Goal: Check status: Check status

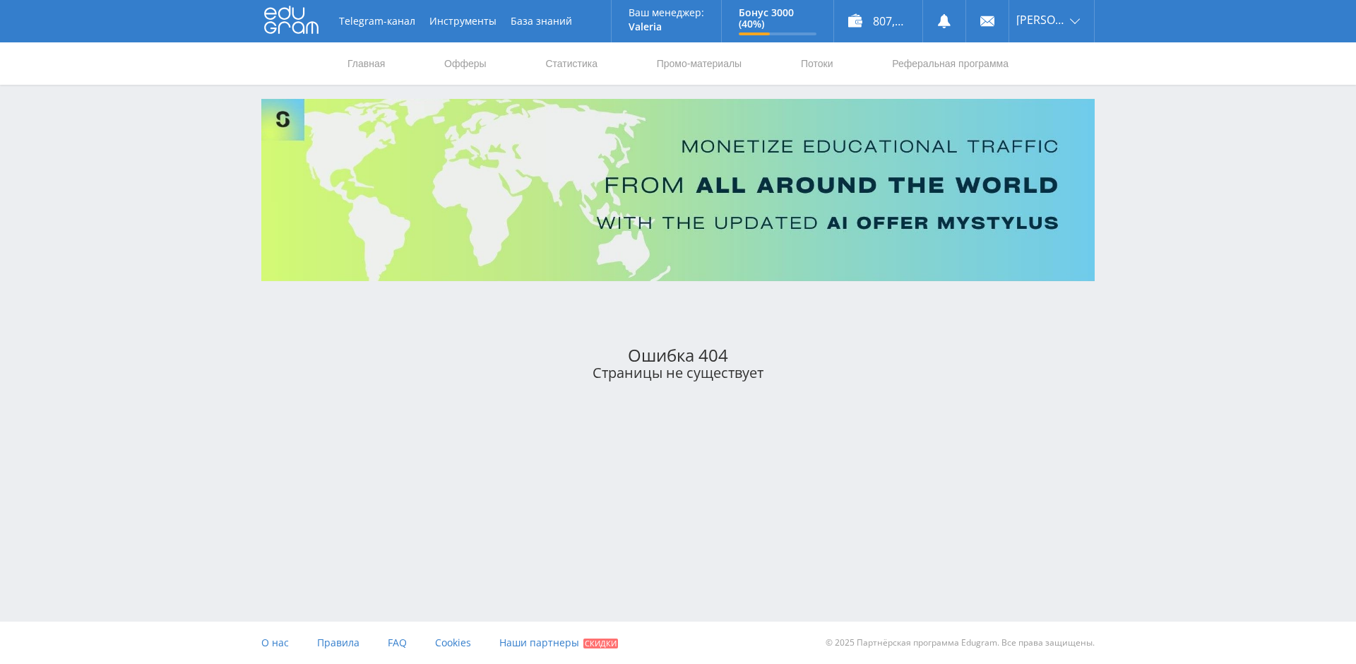
click at [289, 21] on icon at bounding box center [291, 20] width 54 height 28
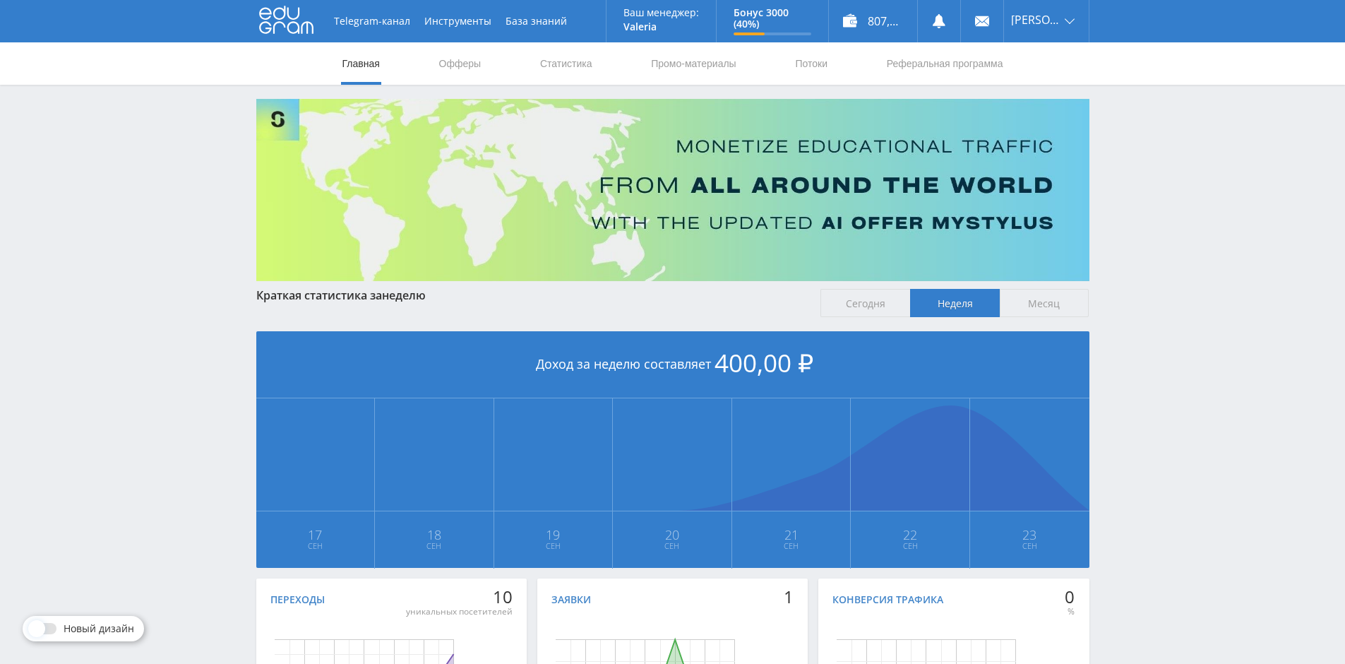
click at [834, 306] on span "Сегодня" at bounding box center [865, 303] width 90 height 28
click at [0, 0] on input "Сегодня" at bounding box center [0, 0] width 0 height 0
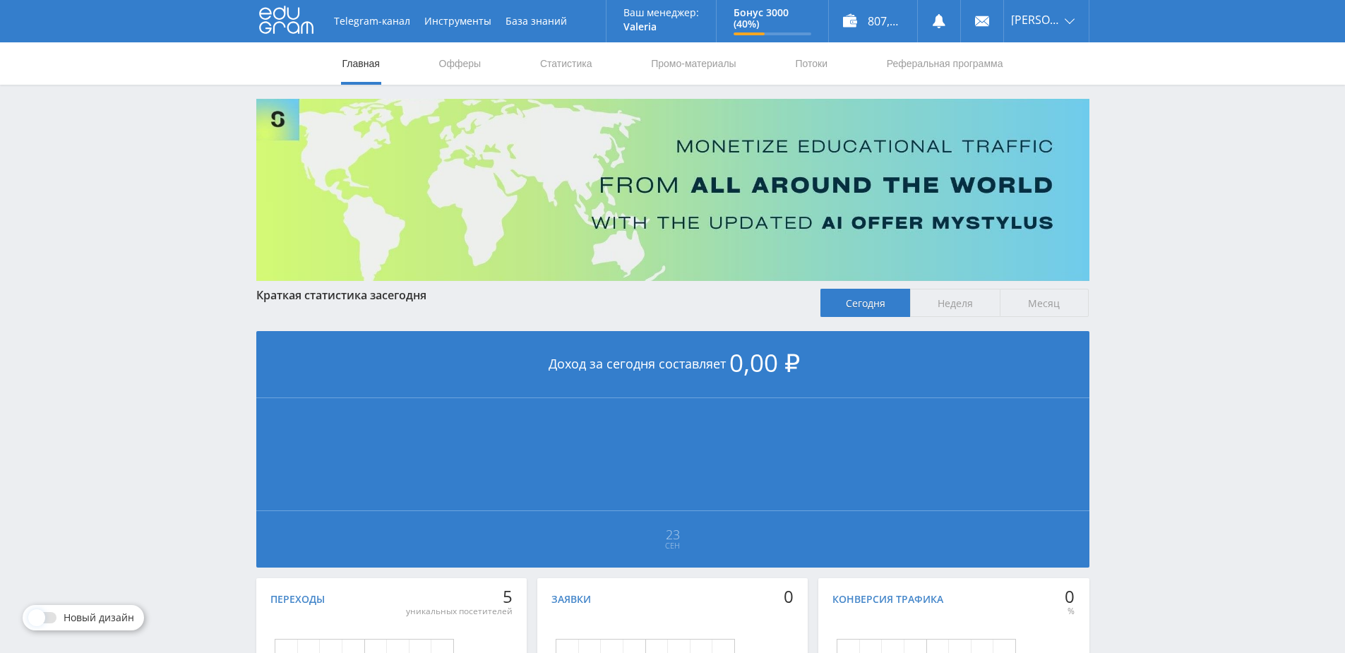
click at [950, 309] on span "Неделя" at bounding box center [955, 303] width 90 height 28
click at [0, 0] on input "Неделя" at bounding box center [0, 0] width 0 height 0
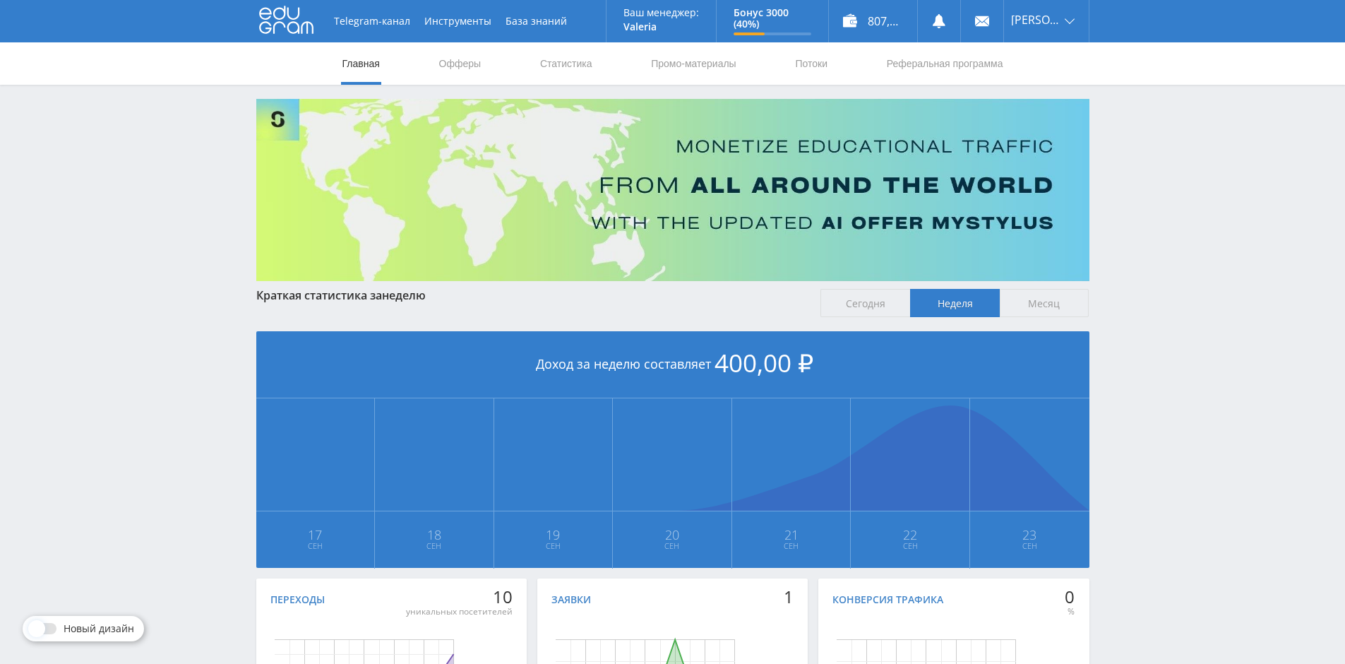
click at [860, 310] on span "Сегодня" at bounding box center [865, 303] width 90 height 28
click at [0, 0] on input "Сегодня" at bounding box center [0, 0] width 0 height 0
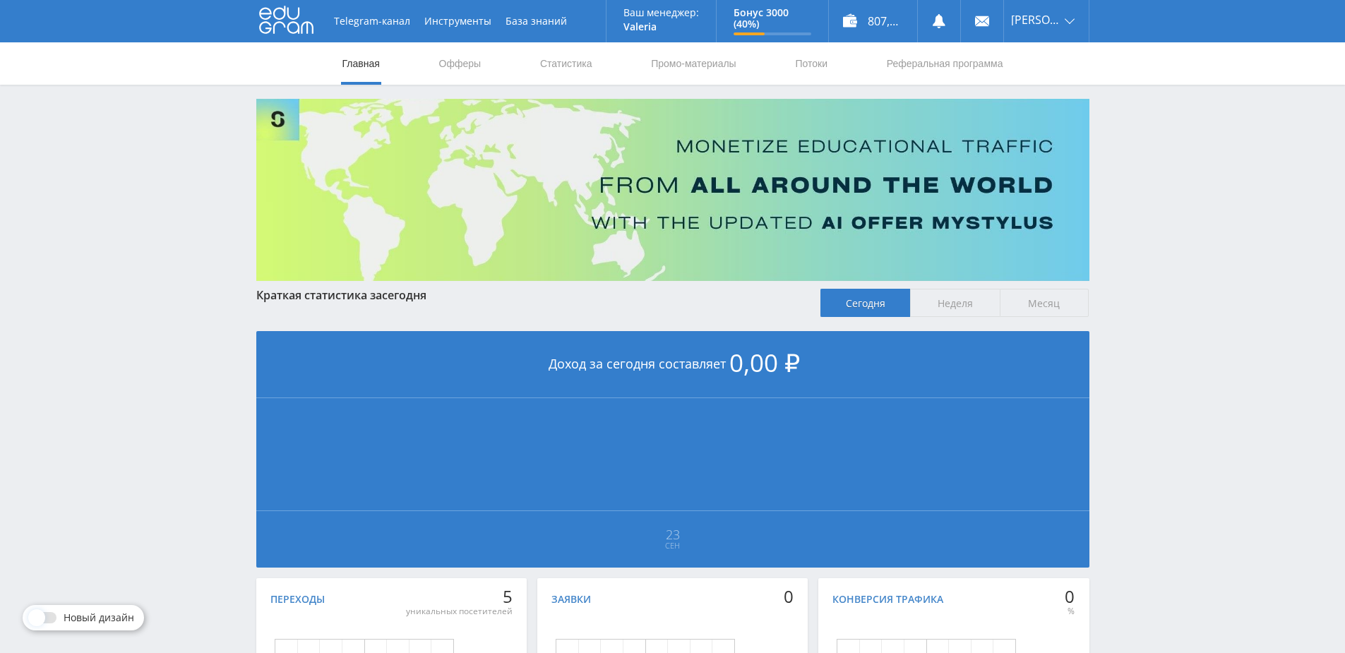
click at [951, 305] on span "Неделя" at bounding box center [955, 303] width 90 height 28
click at [0, 0] on input "Неделя" at bounding box center [0, 0] width 0 height 0
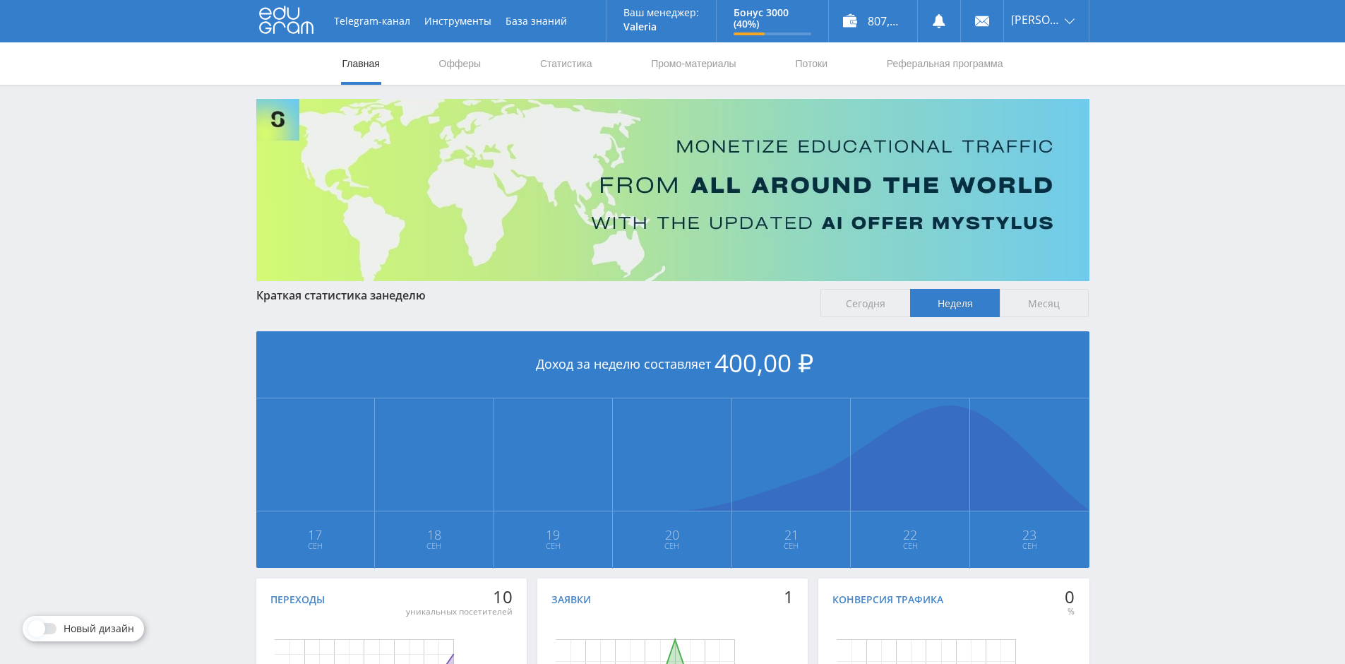
click at [859, 313] on span "Сегодня" at bounding box center [865, 303] width 90 height 28
click at [0, 0] on input "Сегодня" at bounding box center [0, 0] width 0 height 0
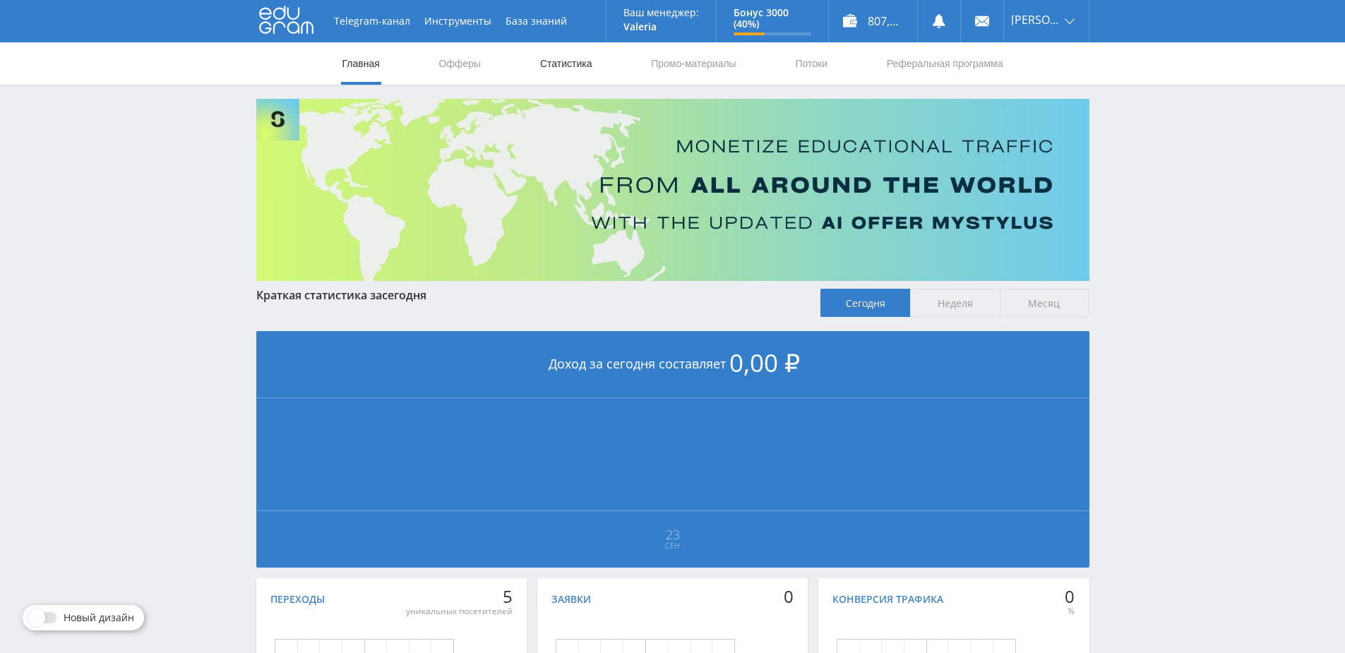
click at [575, 58] on link "Статистика" at bounding box center [566, 63] width 55 height 42
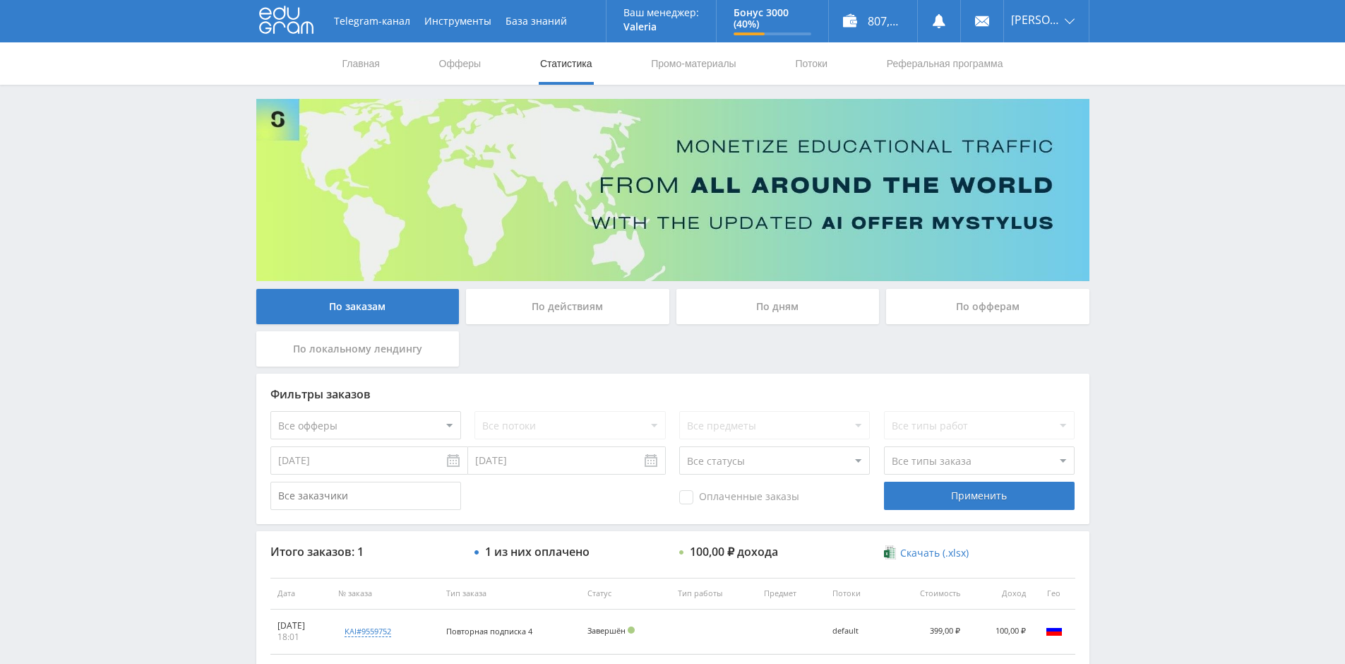
click at [566, 314] on div "По действиям" at bounding box center [567, 306] width 203 height 35
click at [0, 0] on input "По действиям" at bounding box center [0, 0] width 0 height 0
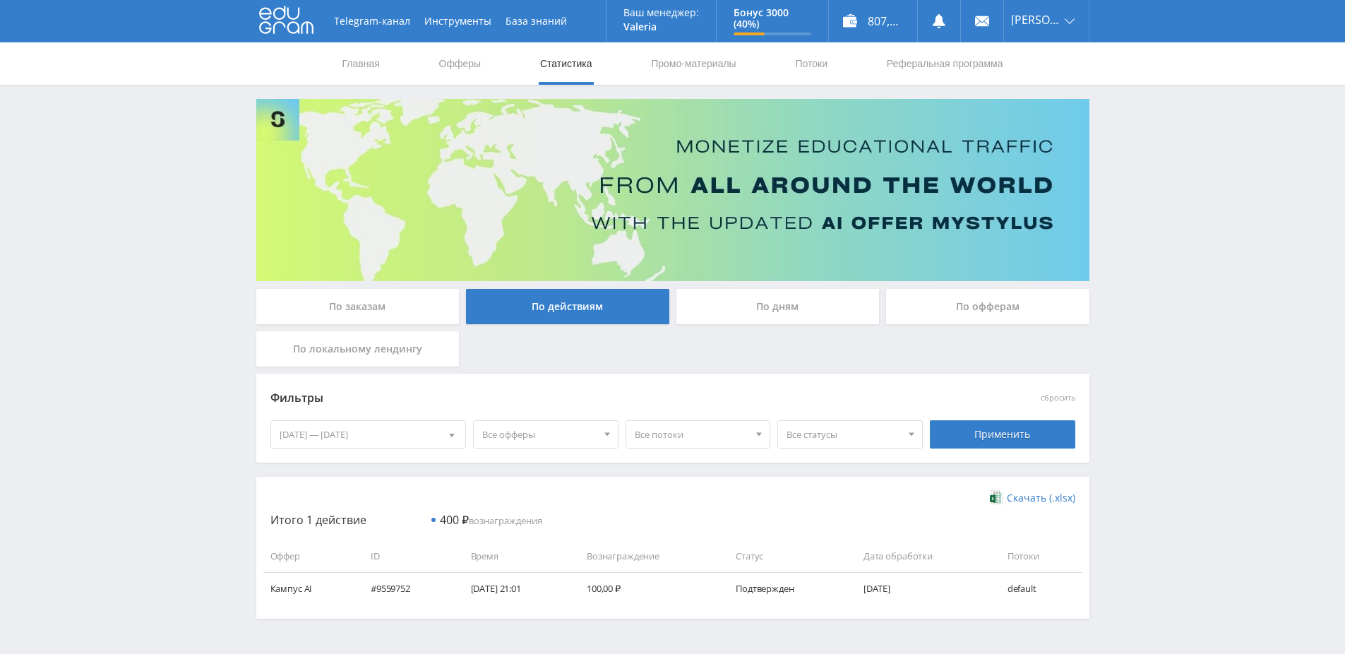
scroll to position [32, 0]
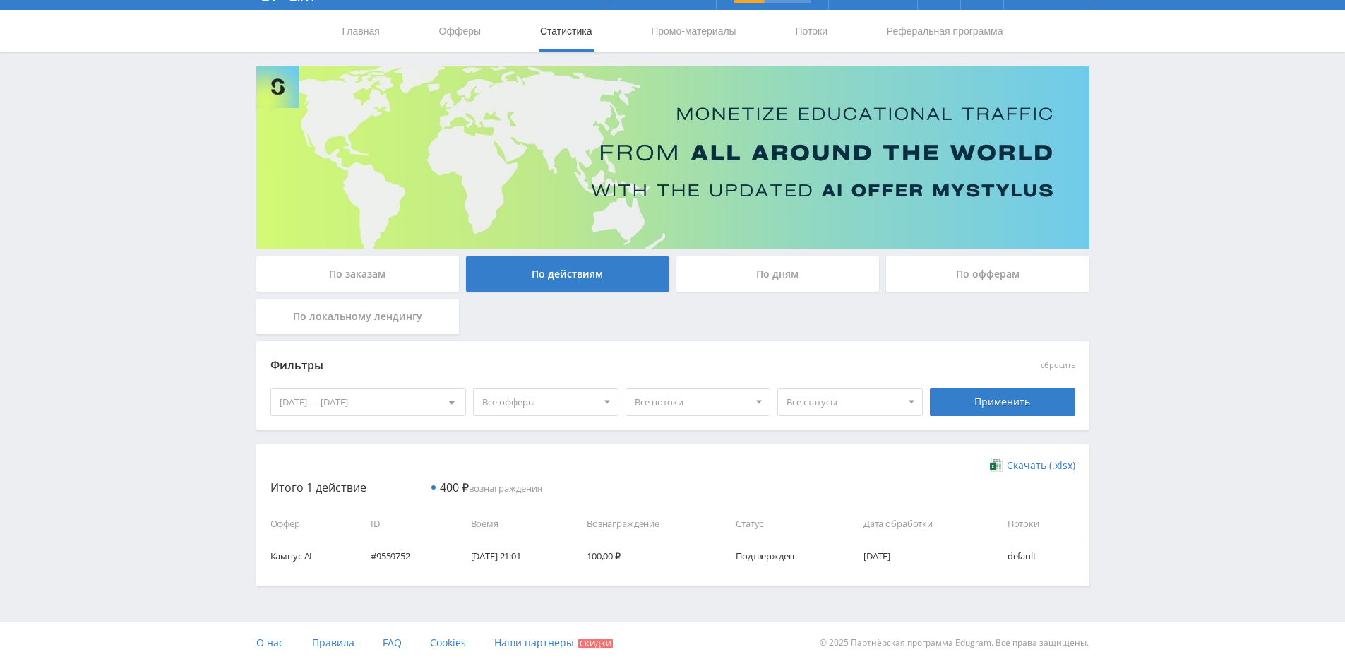
click at [385, 403] on div "[DATE] — [DATE]" at bounding box center [368, 401] width 195 height 27
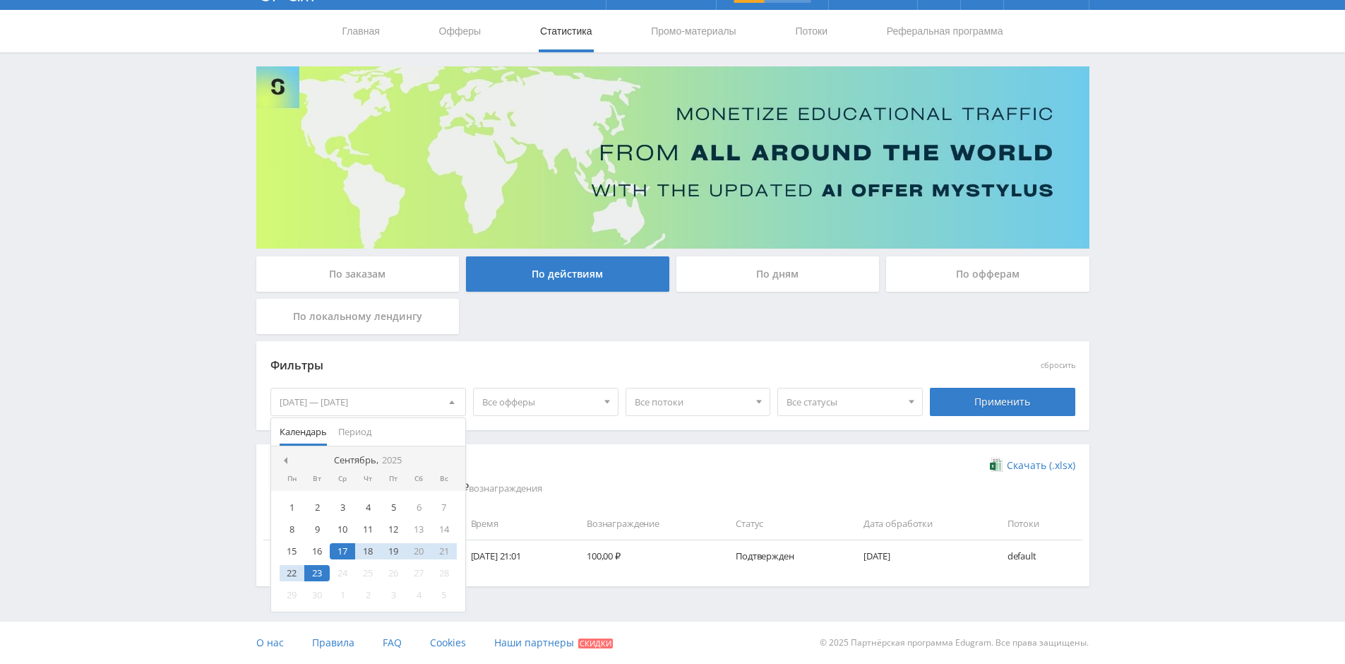
click at [315, 570] on div "23" at bounding box center [316, 573] width 25 height 16
click at [318, 573] on div "23" at bounding box center [316, 573] width 25 height 16
click at [319, 575] on div "23" at bounding box center [316, 573] width 25 height 16
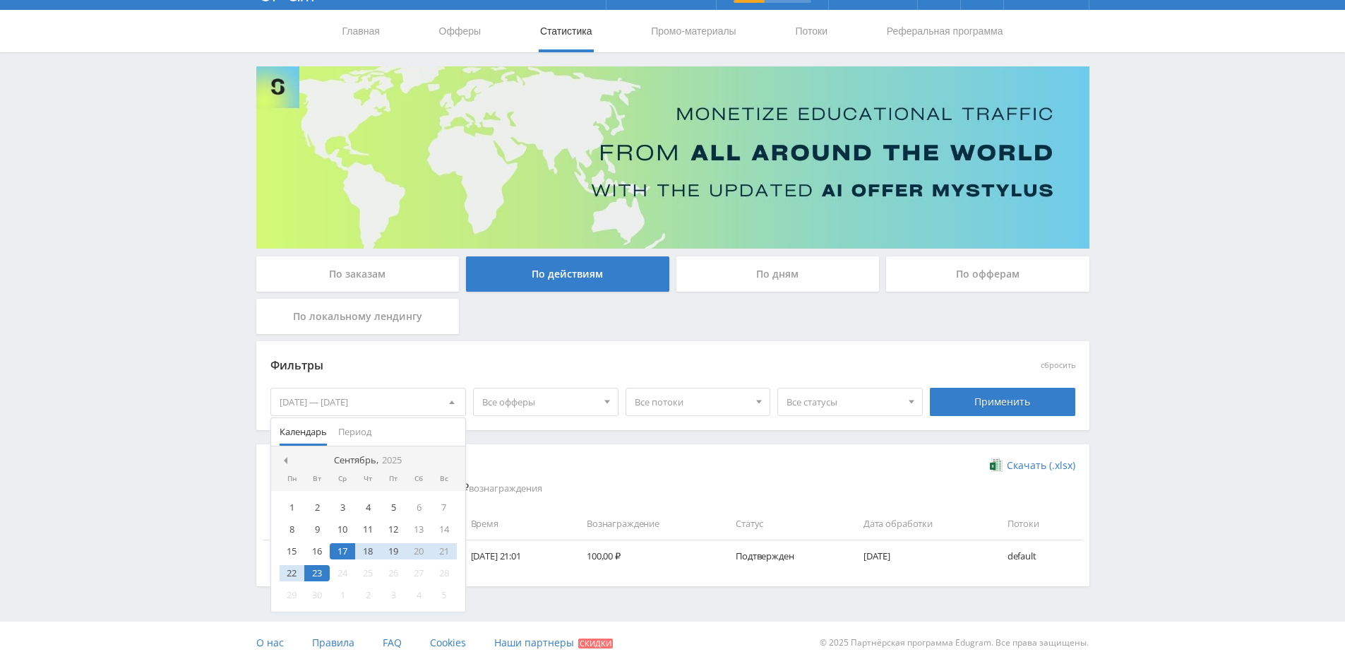
click at [290, 405] on div "[DATE] — [DATE]" at bounding box center [368, 401] width 195 height 27
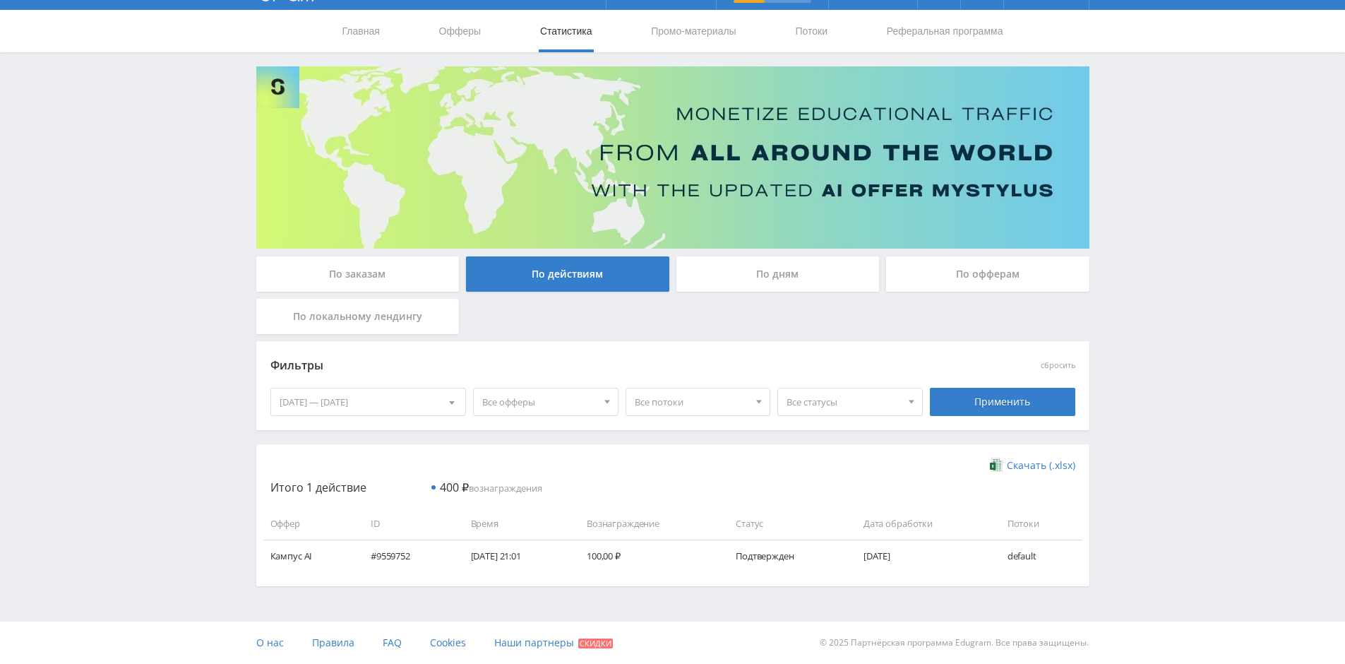
click at [306, 402] on div "[DATE] — [DATE]" at bounding box center [368, 401] width 195 height 27
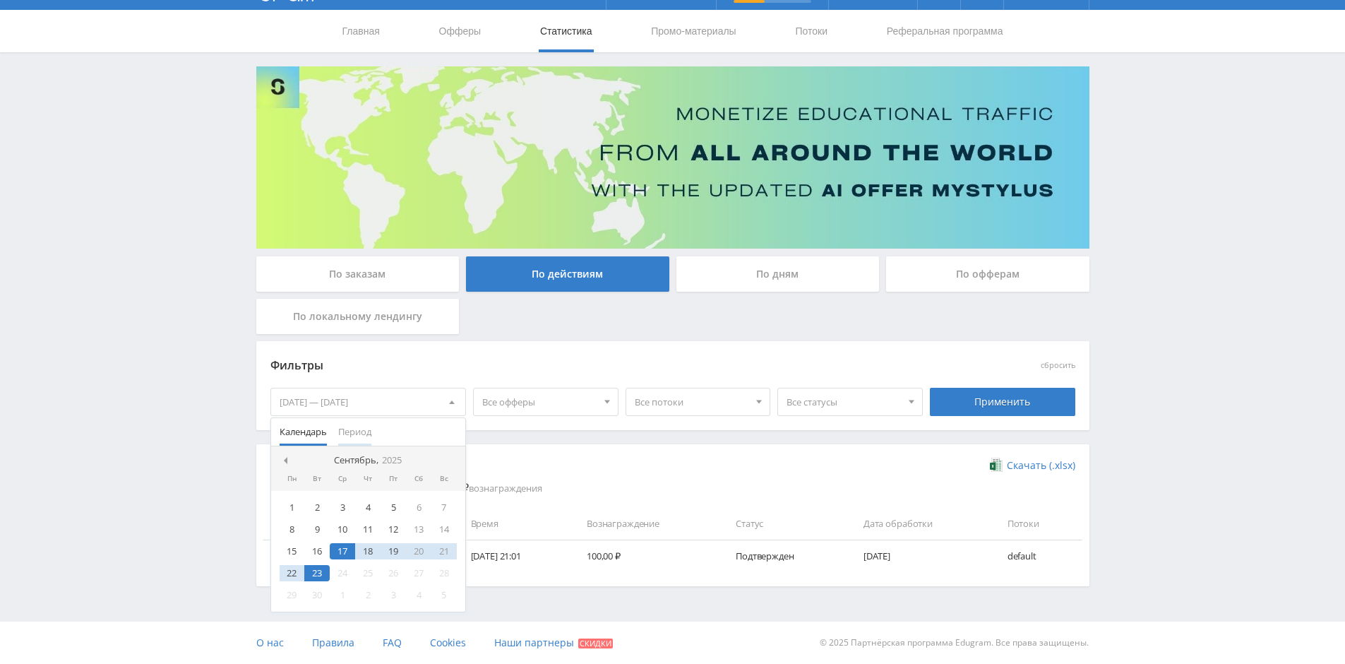
click at [347, 437] on span "Период" at bounding box center [354, 432] width 33 height 28
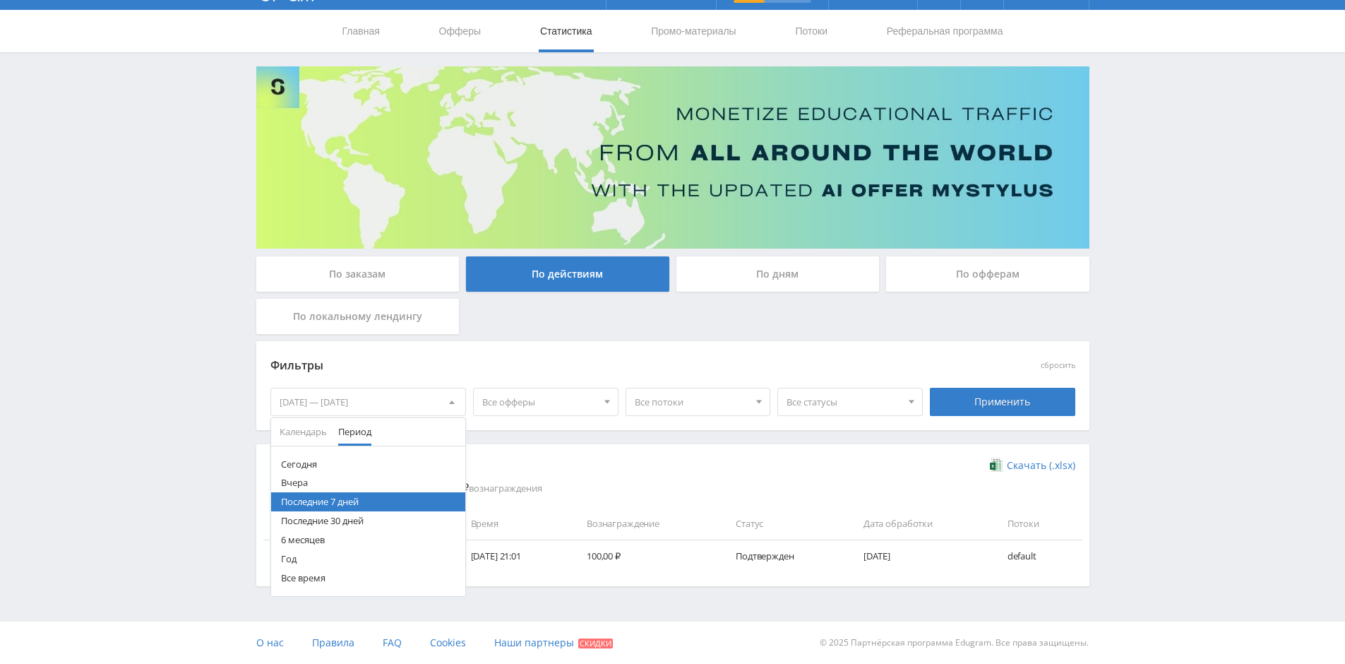
click at [297, 457] on button "Сегодня" at bounding box center [368, 464] width 195 height 19
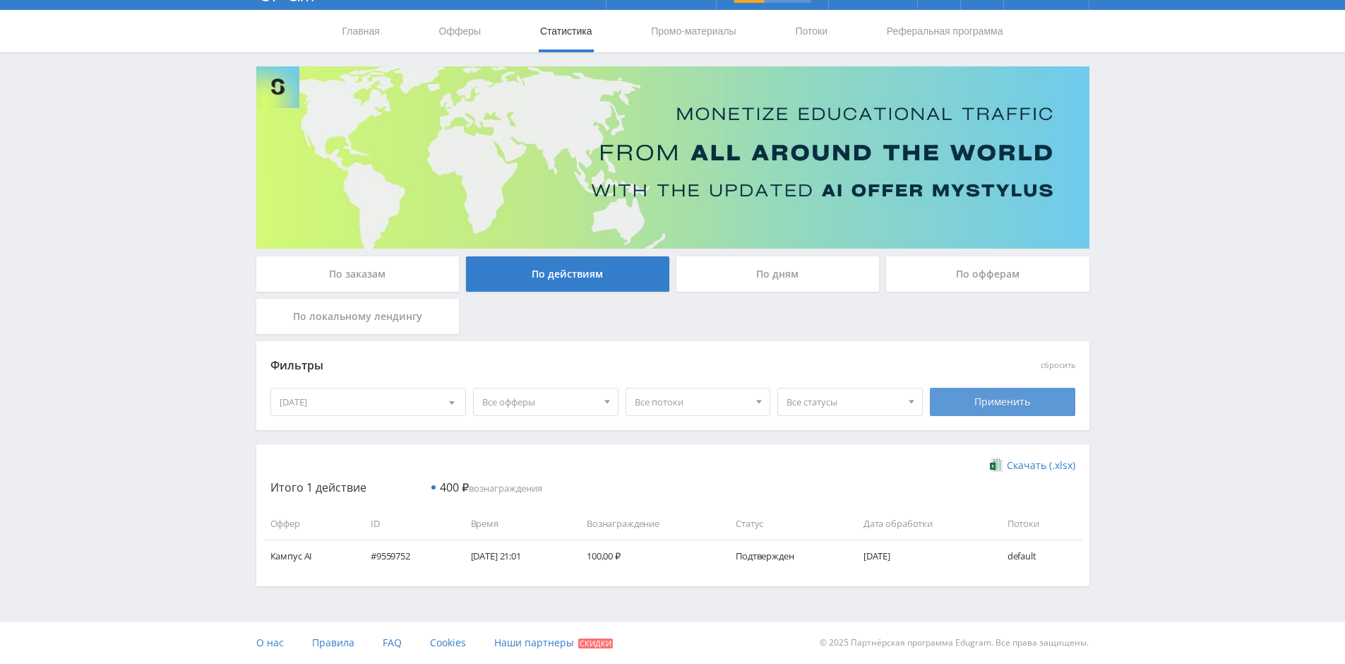
click at [986, 402] on div "Применить" at bounding box center [1002, 402] width 145 height 28
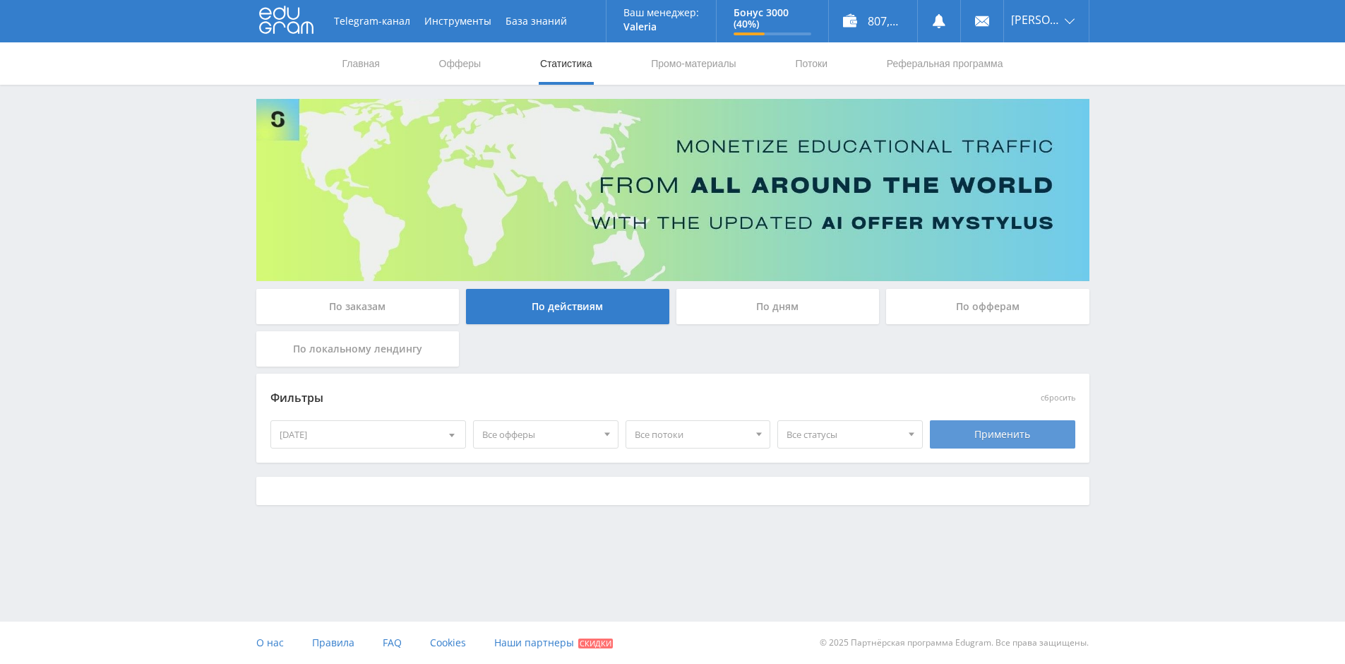
scroll to position [0, 0]
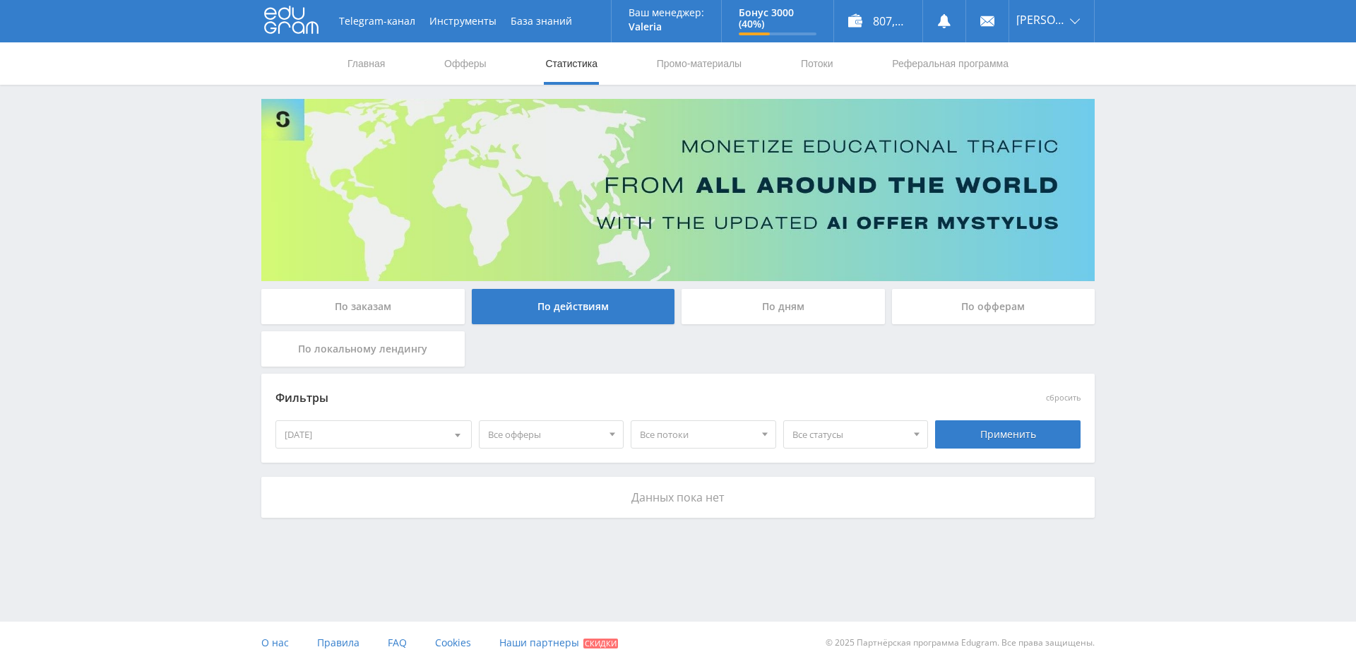
click at [380, 311] on div "По заказам" at bounding box center [362, 306] width 203 height 35
click at [0, 0] on input "По заказам" at bounding box center [0, 0] width 0 height 0
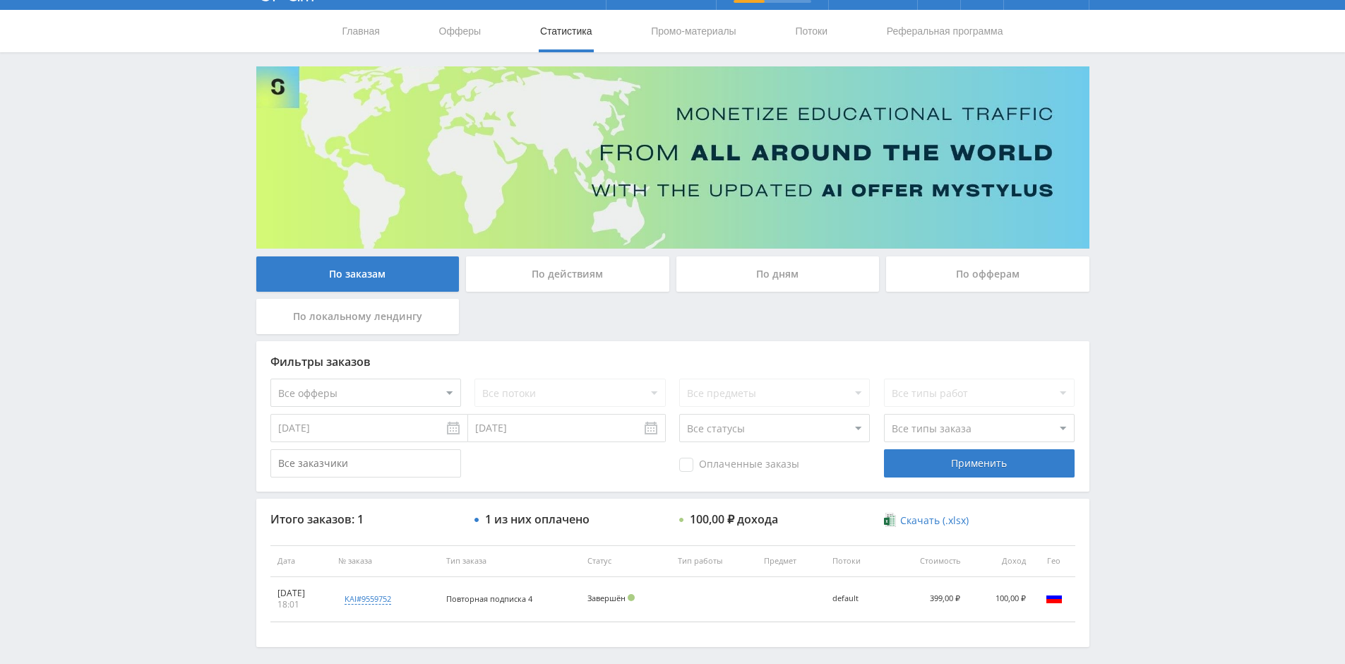
scroll to position [93, 0]
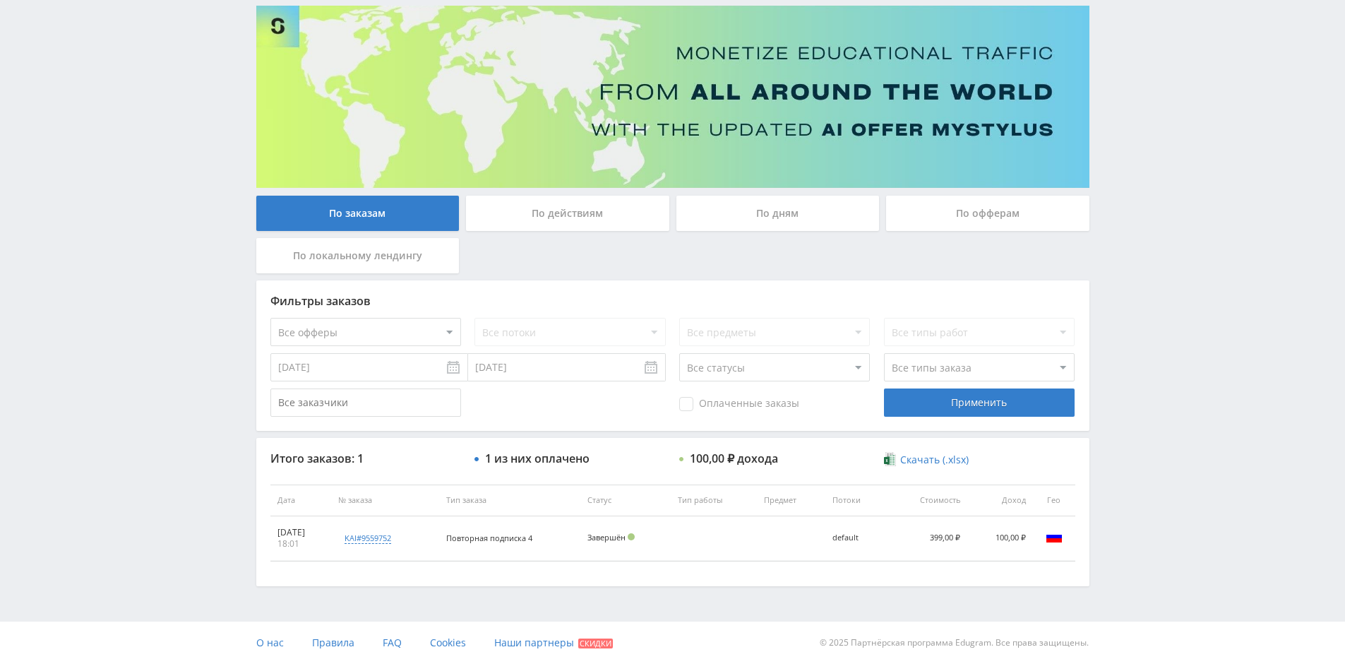
click at [455, 365] on input "[DATE]" at bounding box center [369, 367] width 198 height 28
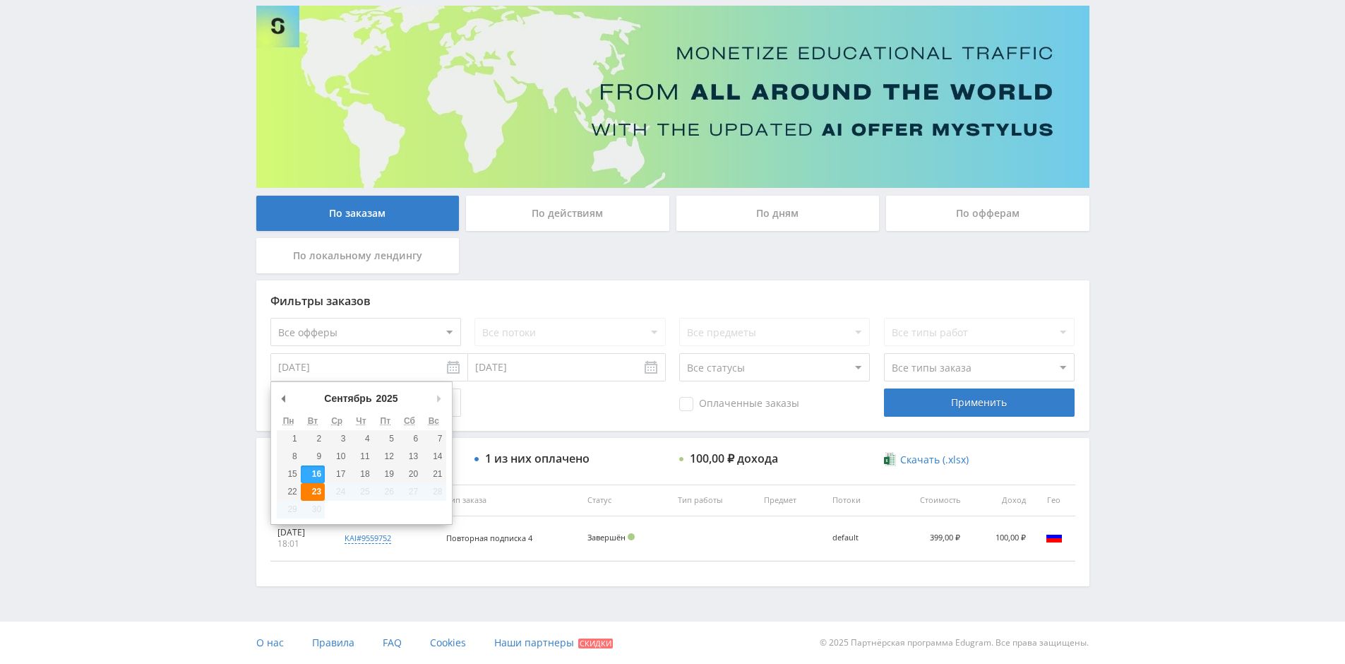
type input "[DATE]"
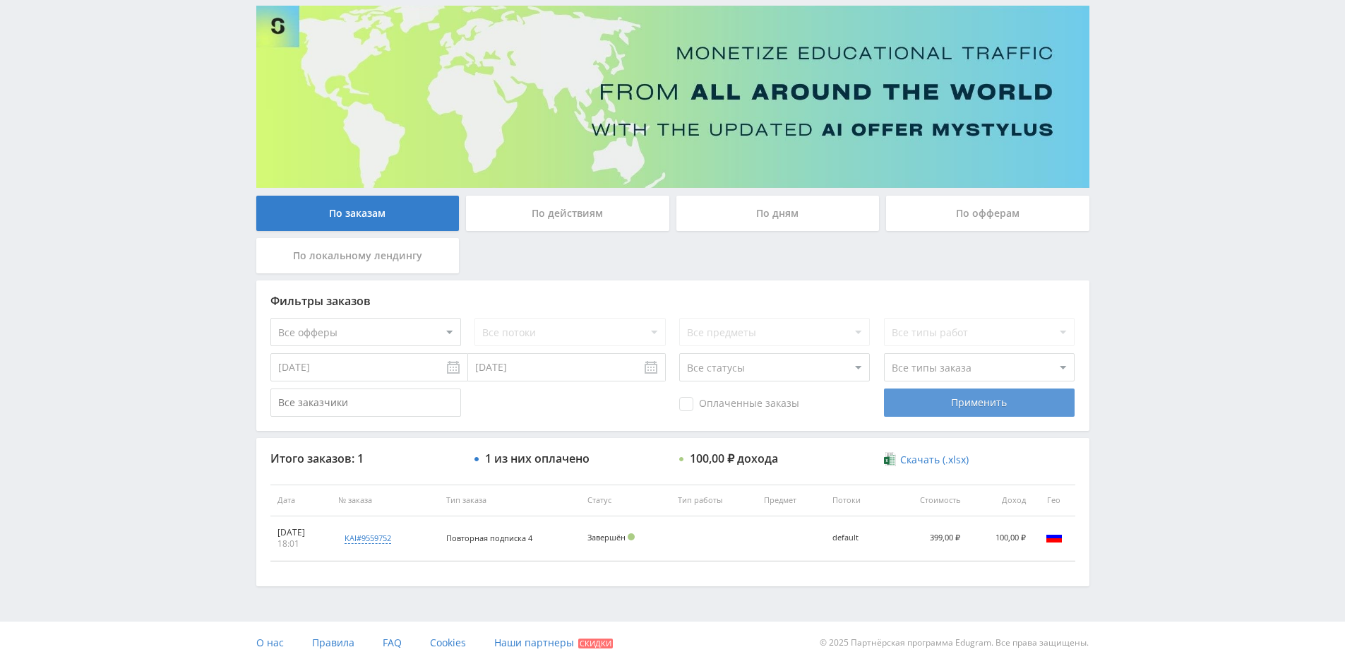
click at [933, 407] on div "Применить" at bounding box center [979, 402] width 191 height 28
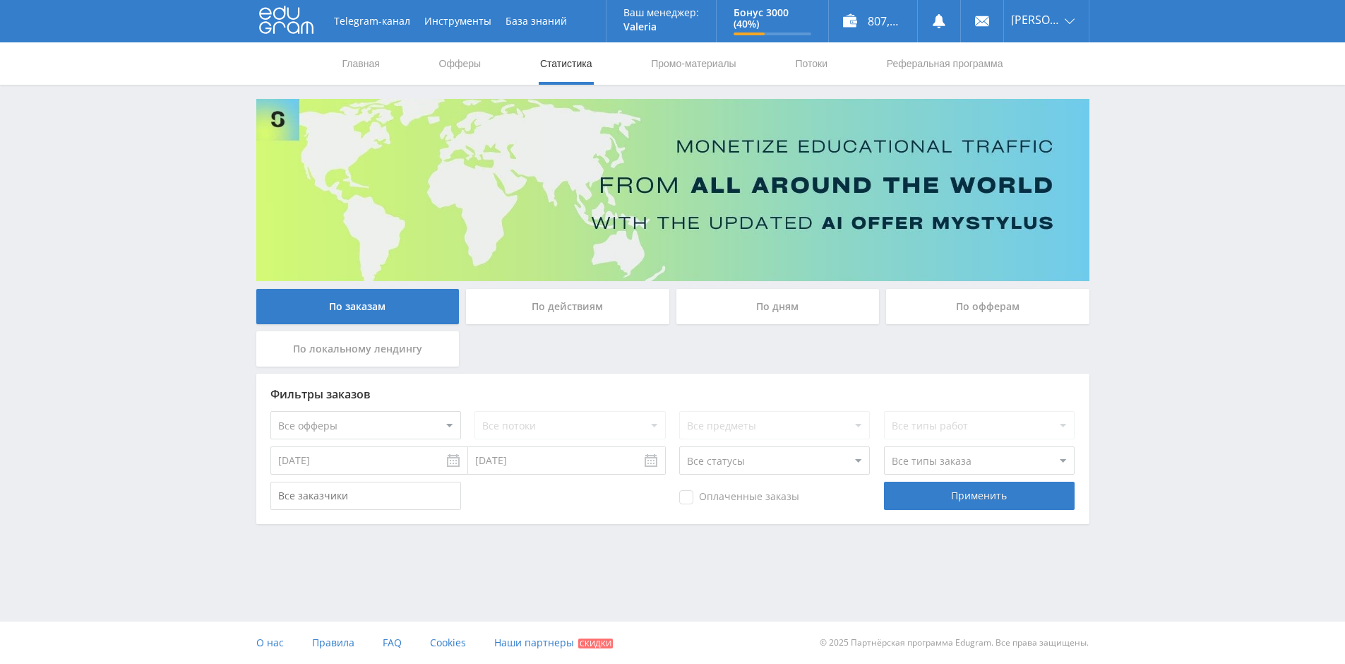
scroll to position [0, 0]
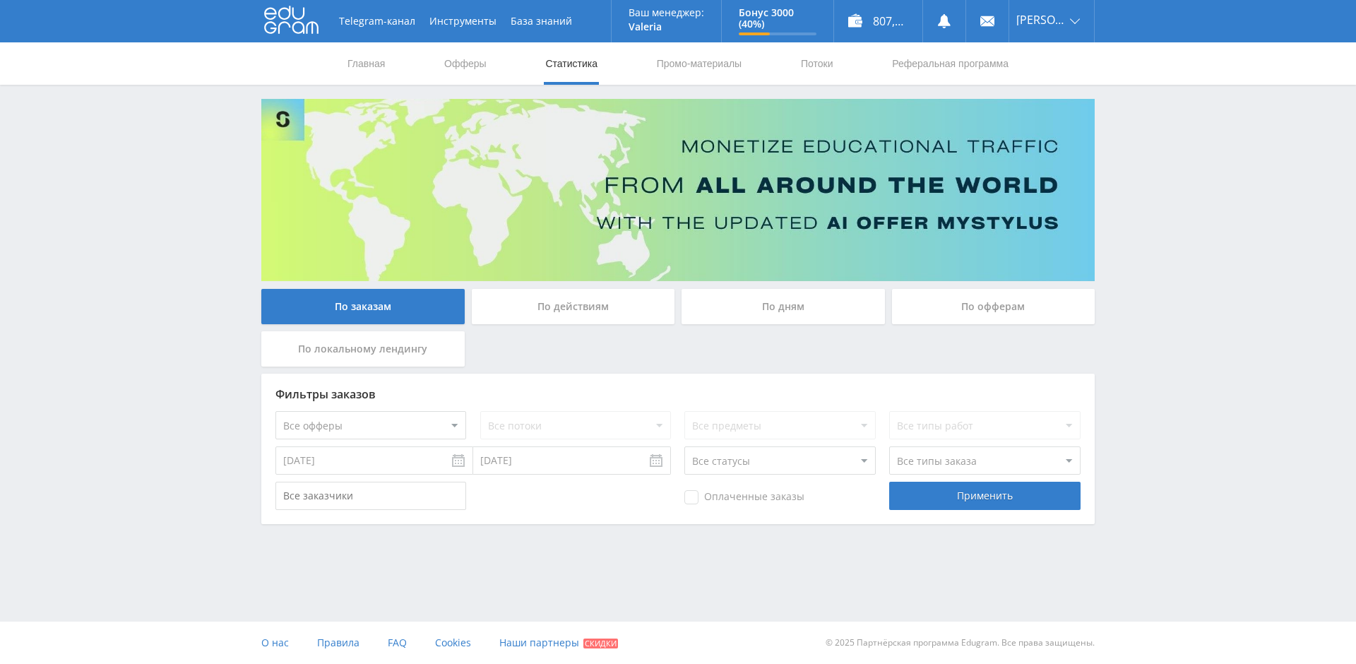
click at [977, 309] on div "По офферам" at bounding box center [993, 306] width 203 height 35
click at [0, 0] on input "По офферам" at bounding box center [0, 0] width 0 height 0
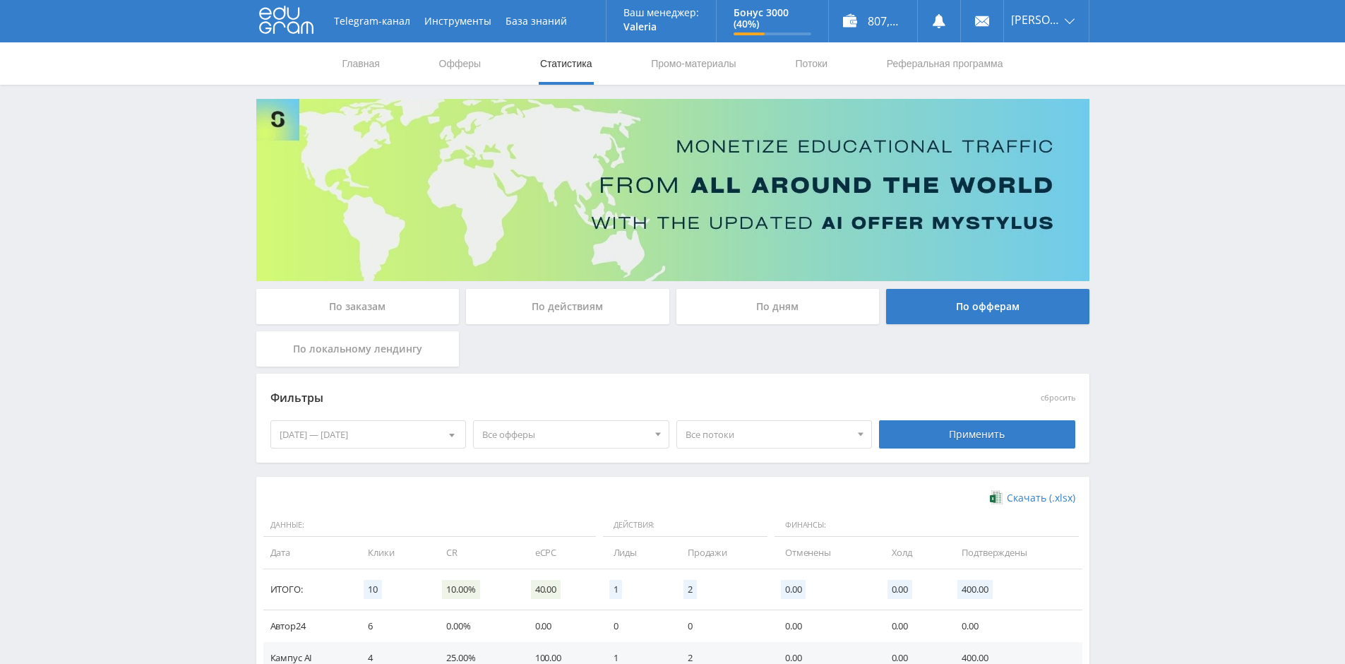
click at [381, 432] on div "[DATE] — [DATE]" at bounding box center [368, 434] width 195 height 27
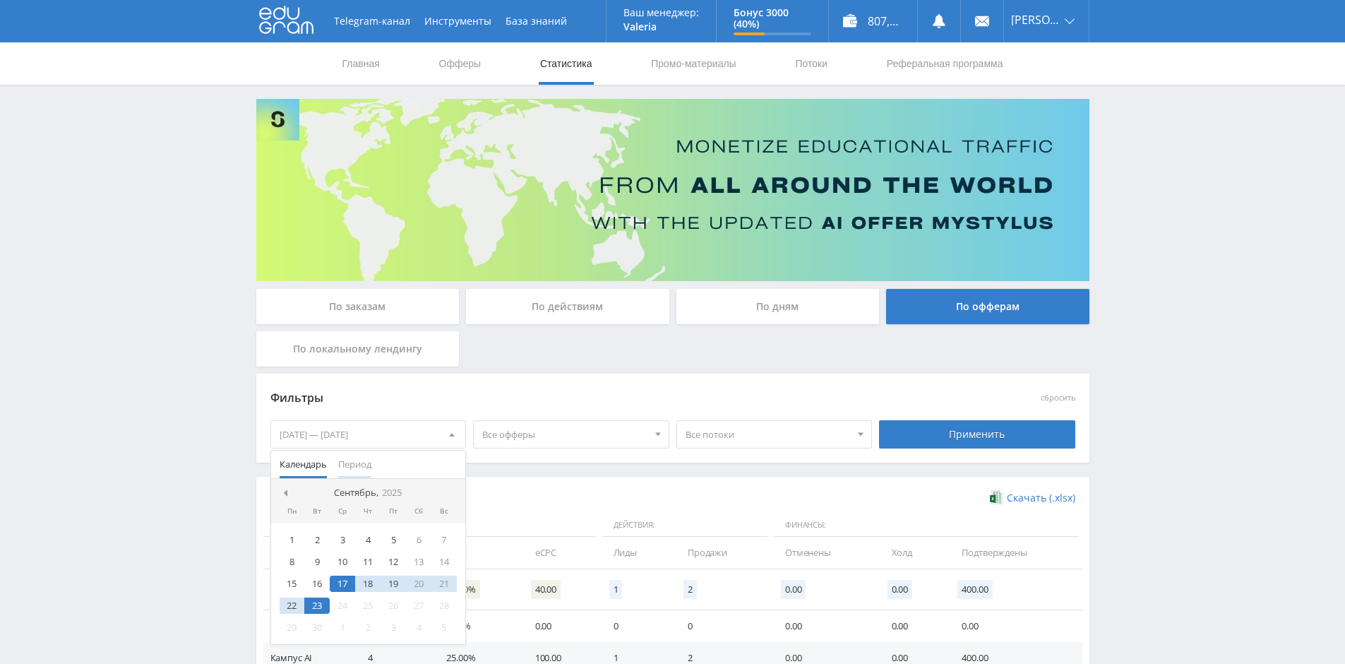
click at [349, 468] on span "Период" at bounding box center [354, 464] width 33 height 28
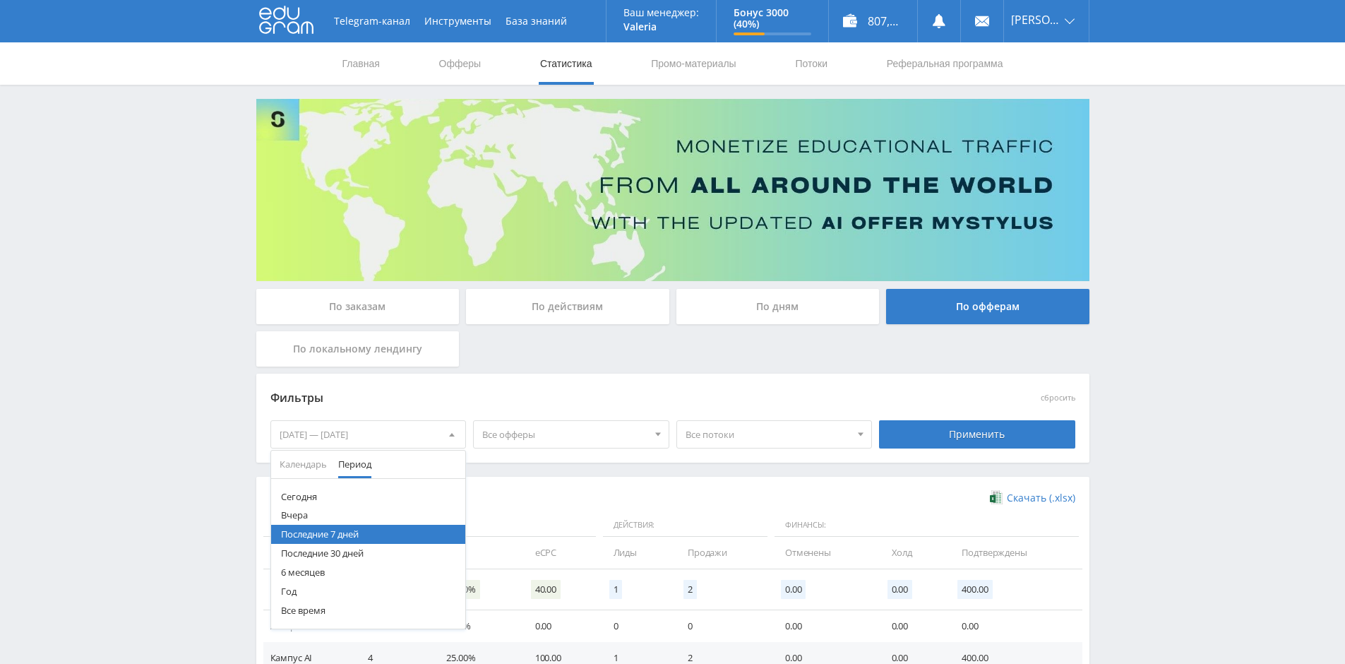
click at [309, 493] on button "Сегодня" at bounding box center [368, 496] width 195 height 19
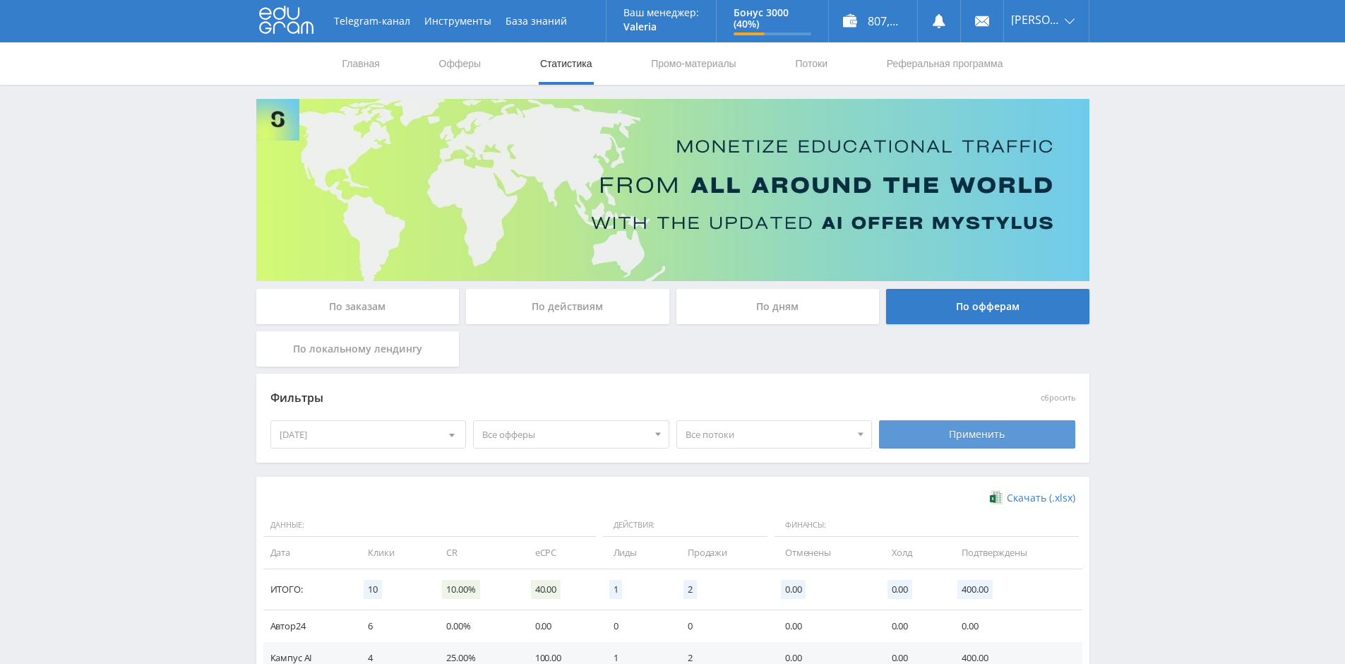
click at [928, 433] on div "Применить" at bounding box center [977, 434] width 196 height 28
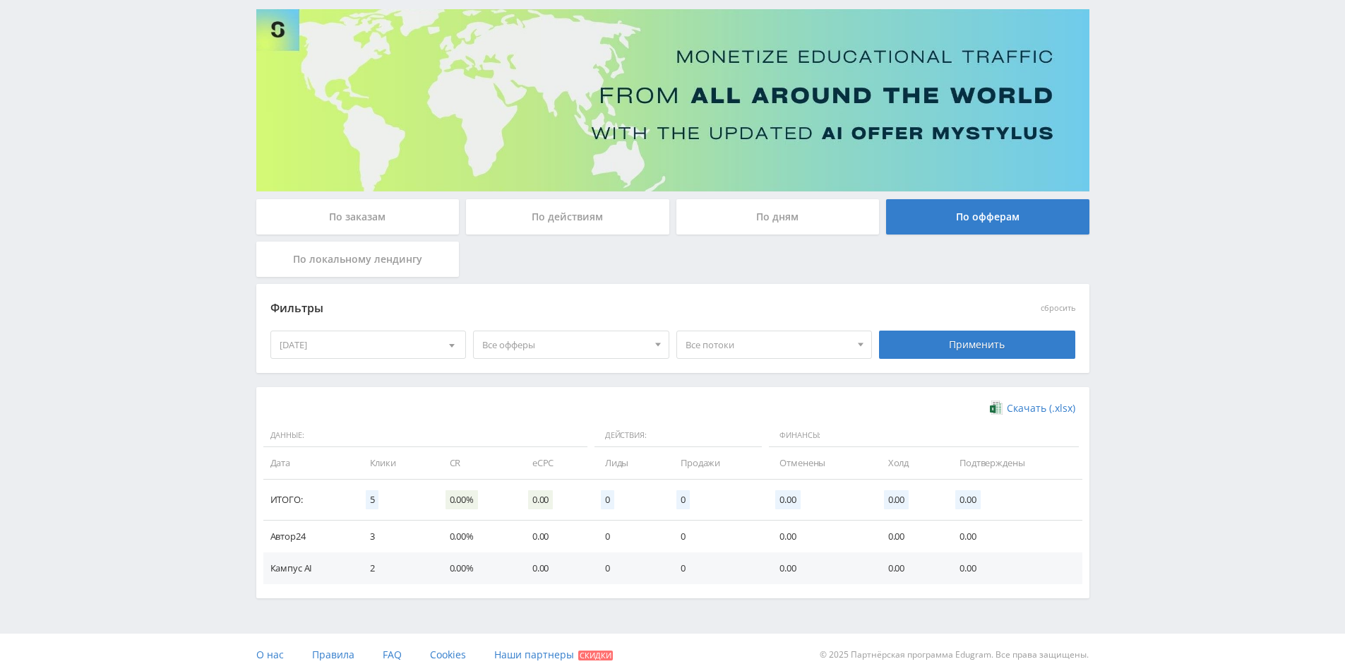
scroll to position [102, 0]
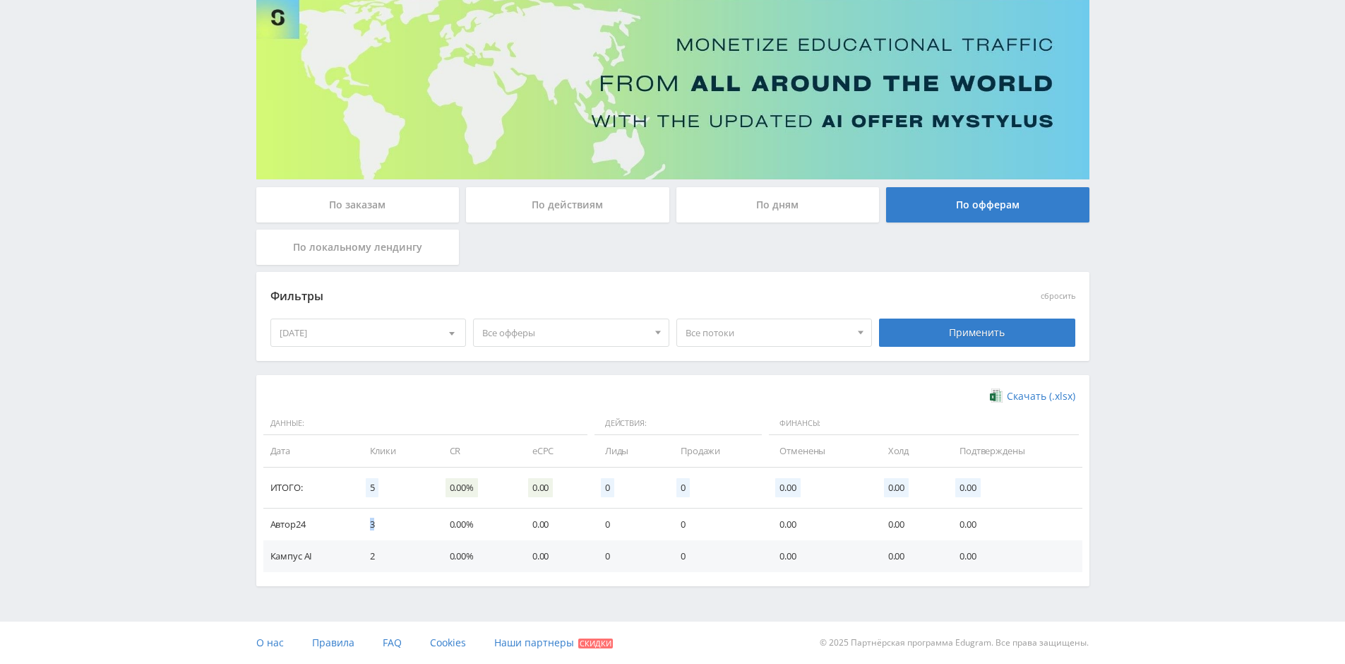
drag, startPoint x: 383, startPoint y: 528, endPoint x: 359, endPoint y: 526, distance: 23.4
click at [359, 526] on td "3" at bounding box center [396, 524] width 80 height 32
drag, startPoint x: 373, startPoint y: 558, endPoint x: 352, endPoint y: 558, distance: 21.2
click at [352, 558] on tr "Кампус AI 2 0.00% 0.00 0 0 0.00 0.00 0.00" at bounding box center [672, 556] width 819 height 32
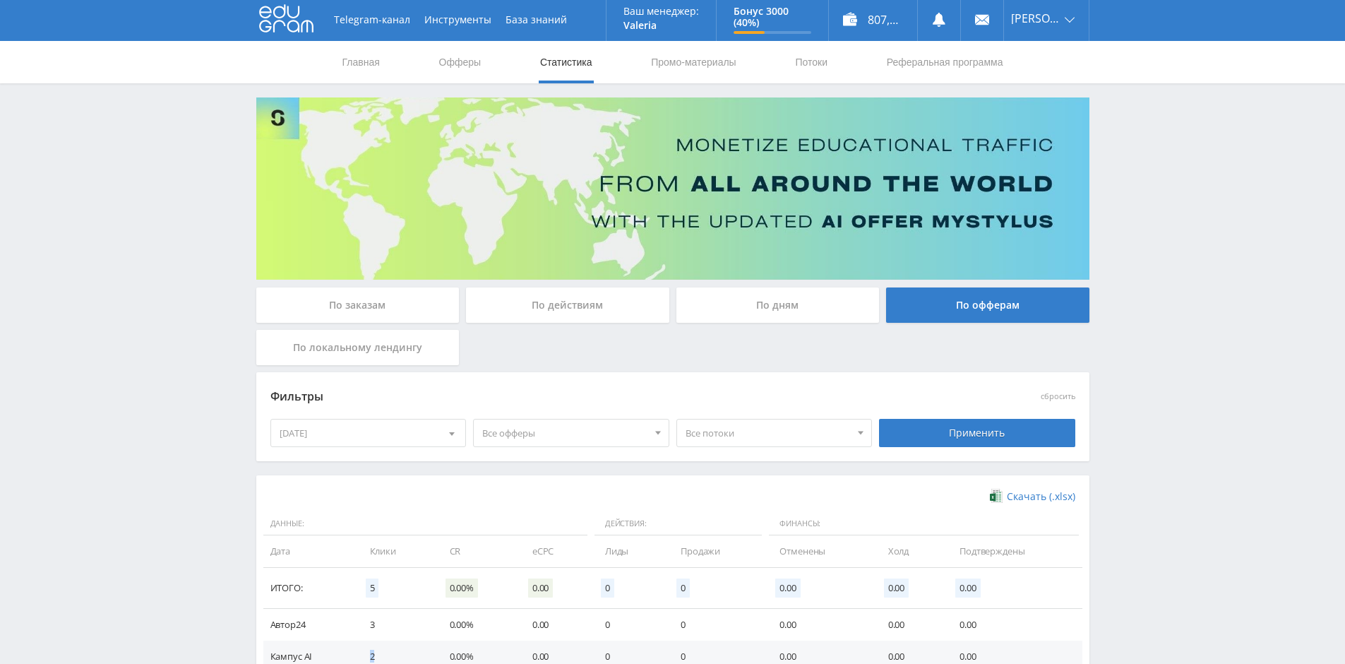
scroll to position [0, 0]
